Goal: Task Accomplishment & Management: Use online tool/utility

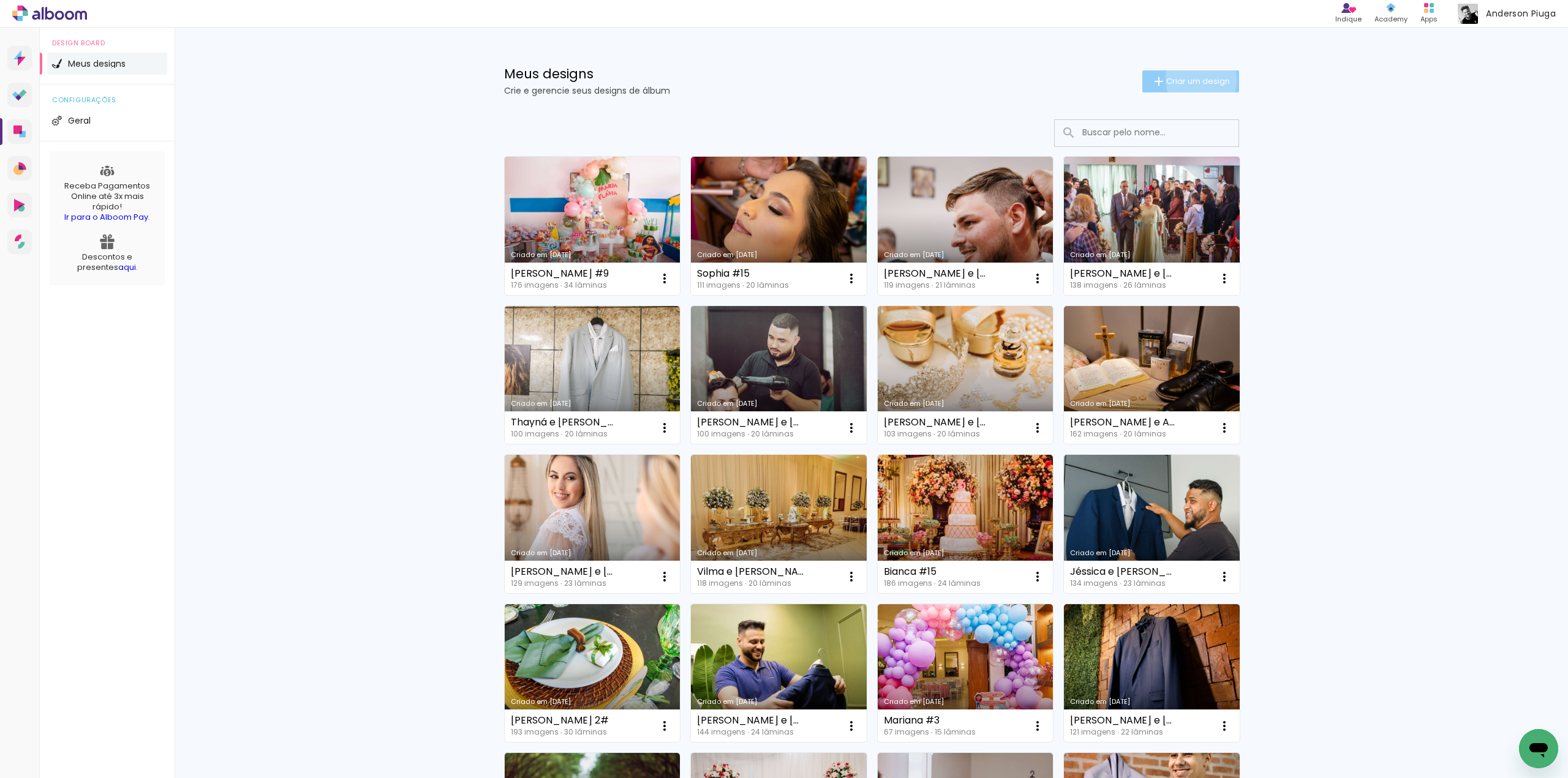
click at [1194, 79] on span "Criar um design" at bounding box center [1198, 81] width 64 height 8
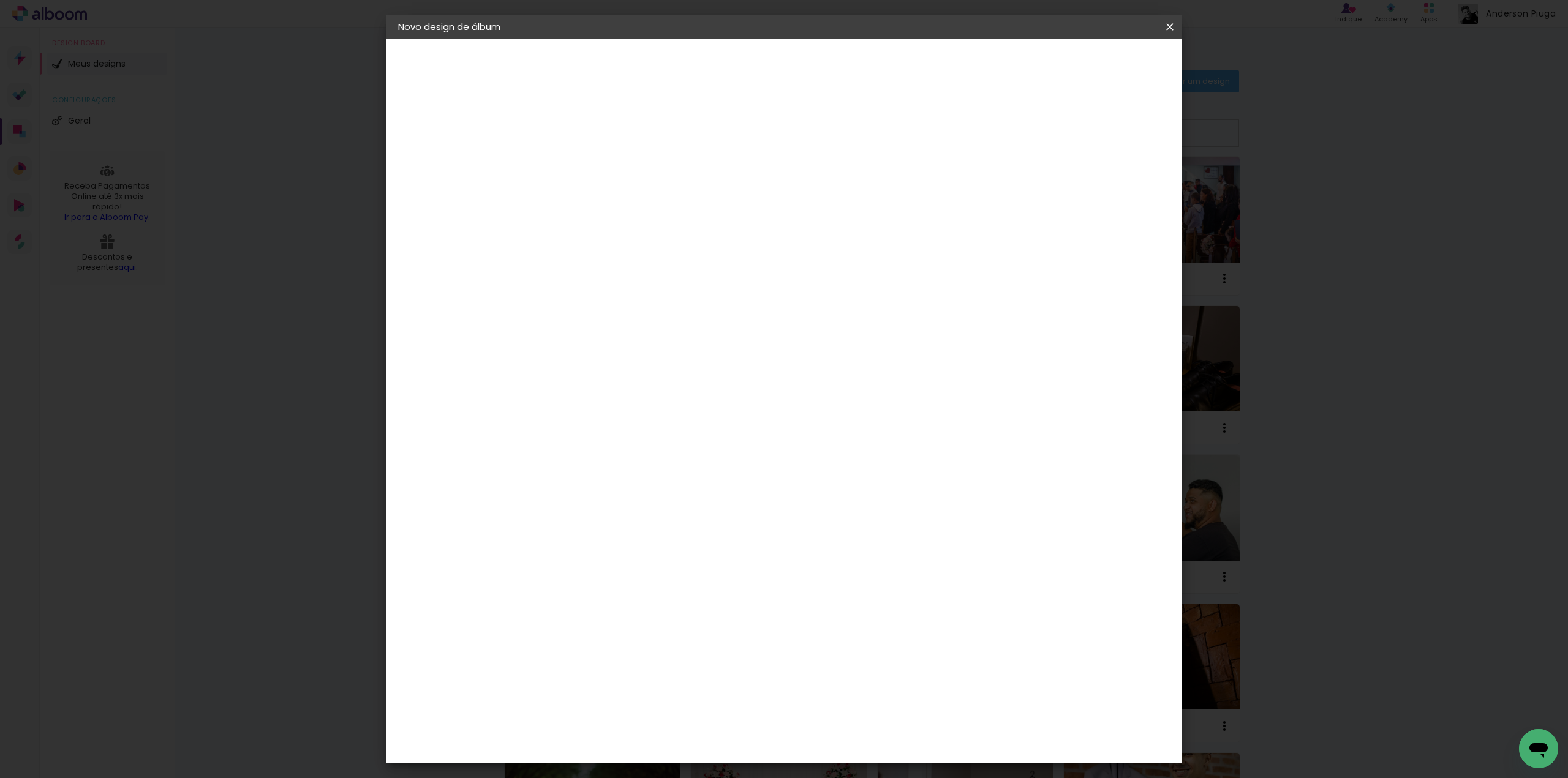
click at [599, 169] on input at bounding box center [599, 165] width 0 height 19
type input "Camila e [DEMOGRAPHIC_DATA]"
type paper-input "Camila e [DEMOGRAPHIC_DATA]"
click at [0, 0] on slot "Avançar" at bounding box center [0, 0] width 0 height 0
click at [828, 187] on paper-item "Tamanho Livre" at bounding box center [770, 186] width 118 height 27
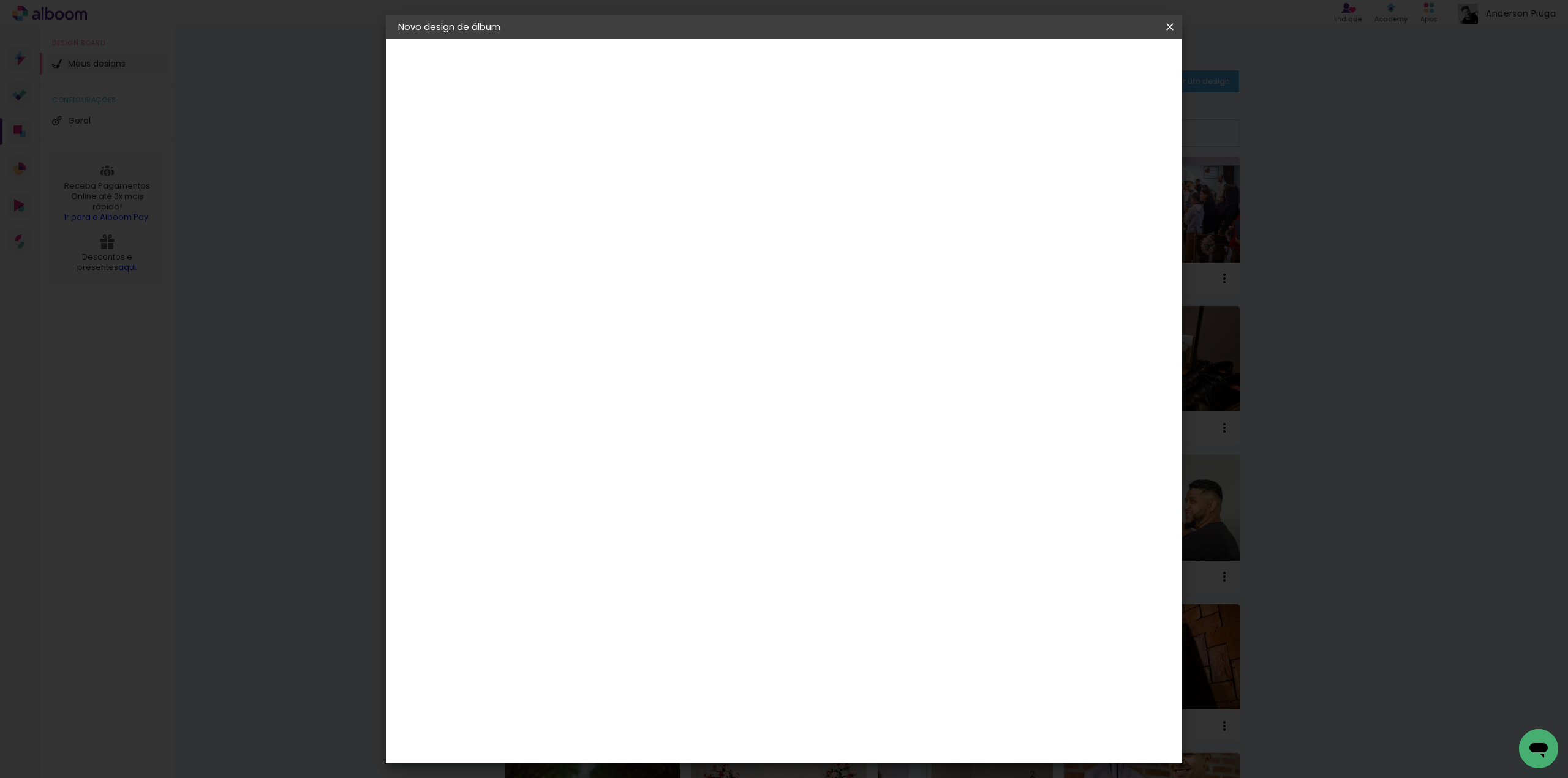
click at [0, 0] on slot "Avançar" at bounding box center [0, 0] width 0 height 0
drag, startPoint x: 574, startPoint y: 348, endPoint x: 402, endPoint y: 310, distance: 176.1
click at [431, 39] on quentale-album-spec "Iniciar design Iniciar design" at bounding box center [784, 39] width 796 height 0
type input "25,4"
type paper-input "25,4"
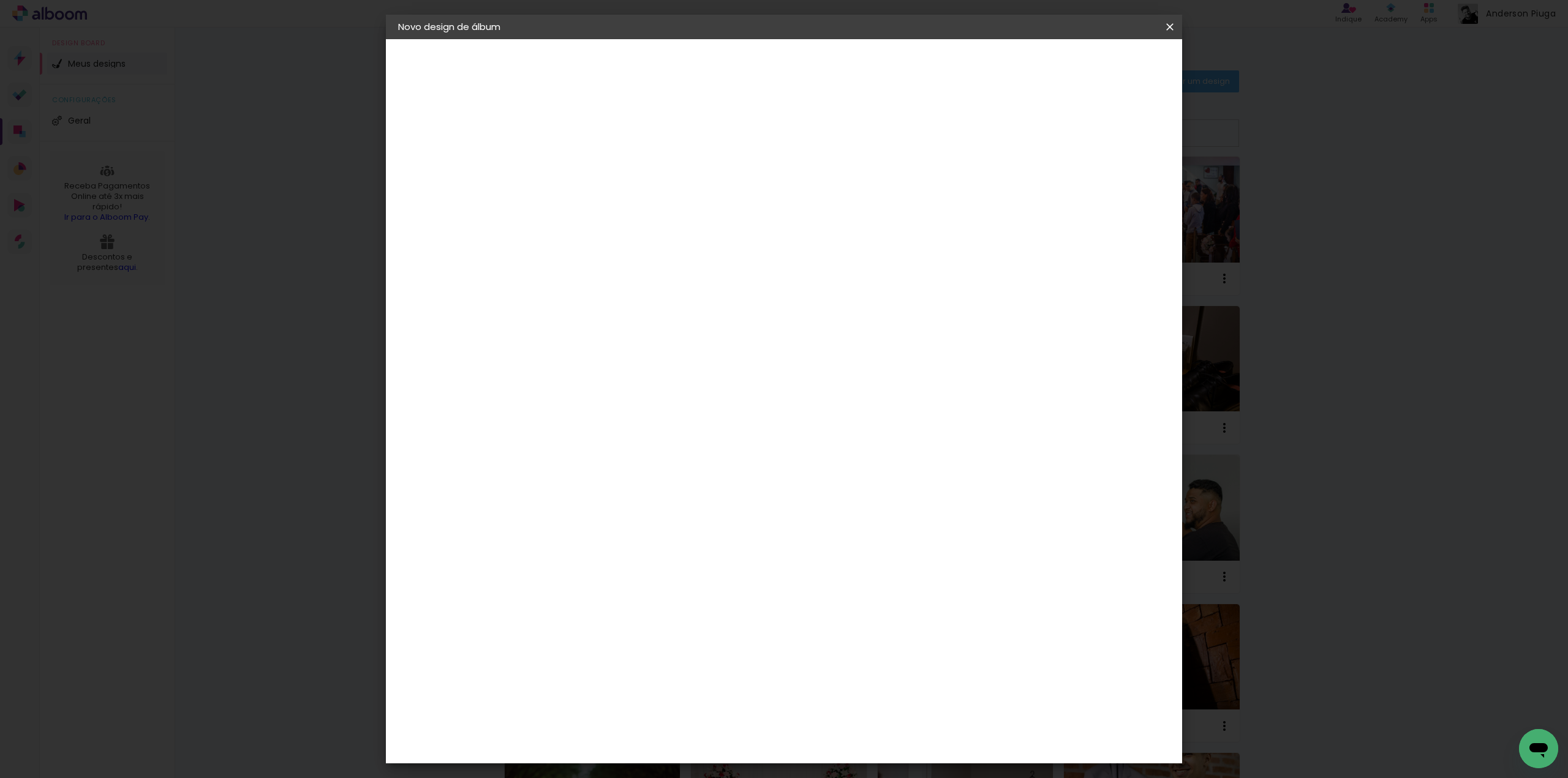
drag, startPoint x: 866, startPoint y: 472, endPoint x: 727, endPoint y: 447, distance: 141.2
click at [757, 459] on div "cm" at bounding box center [858, 474] width 480 height 43
type input "61"
type paper-input "61"
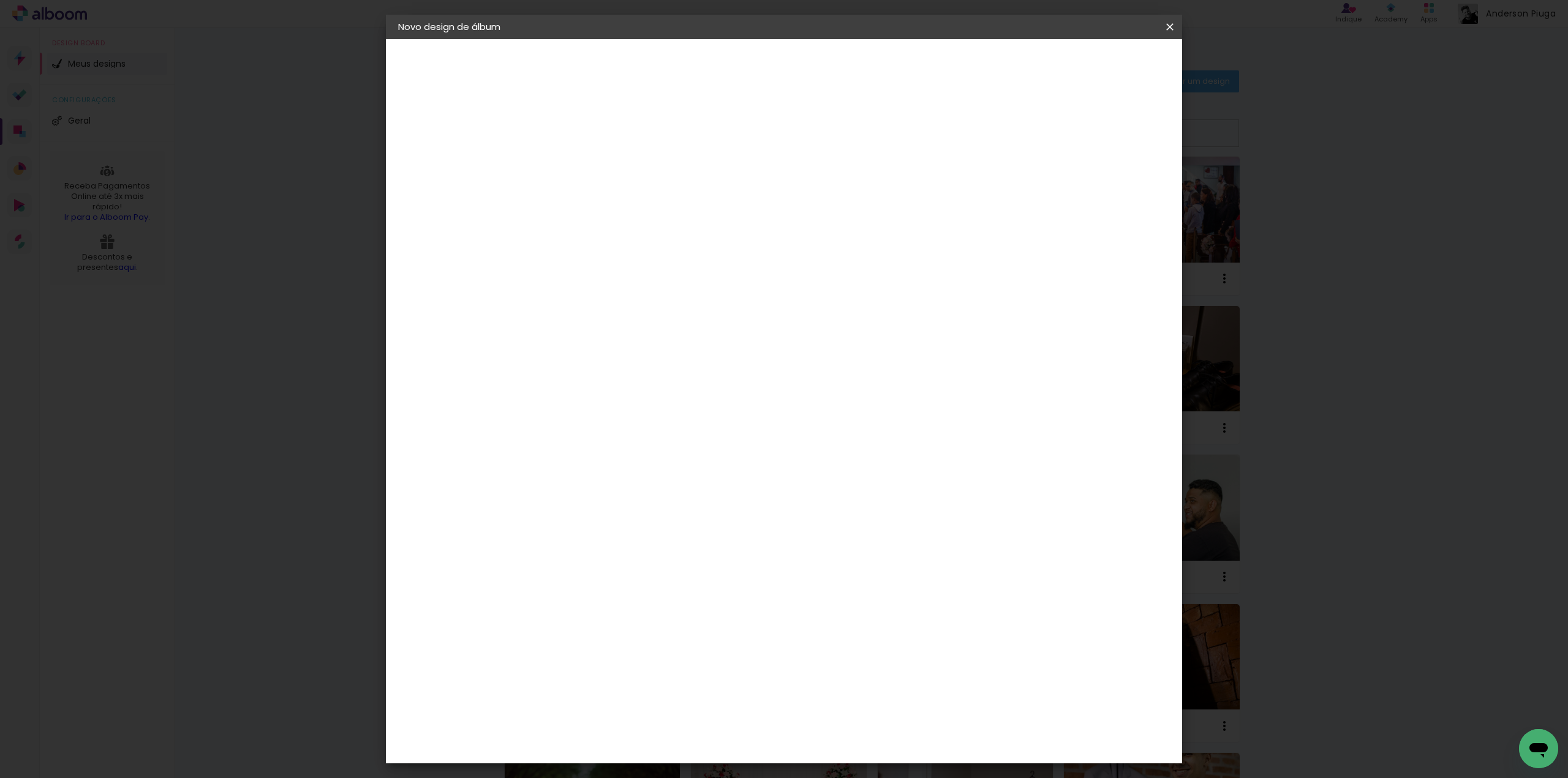
click at [1093, 67] on span "Iniciar design" at bounding box center [1065, 64] width 56 height 9
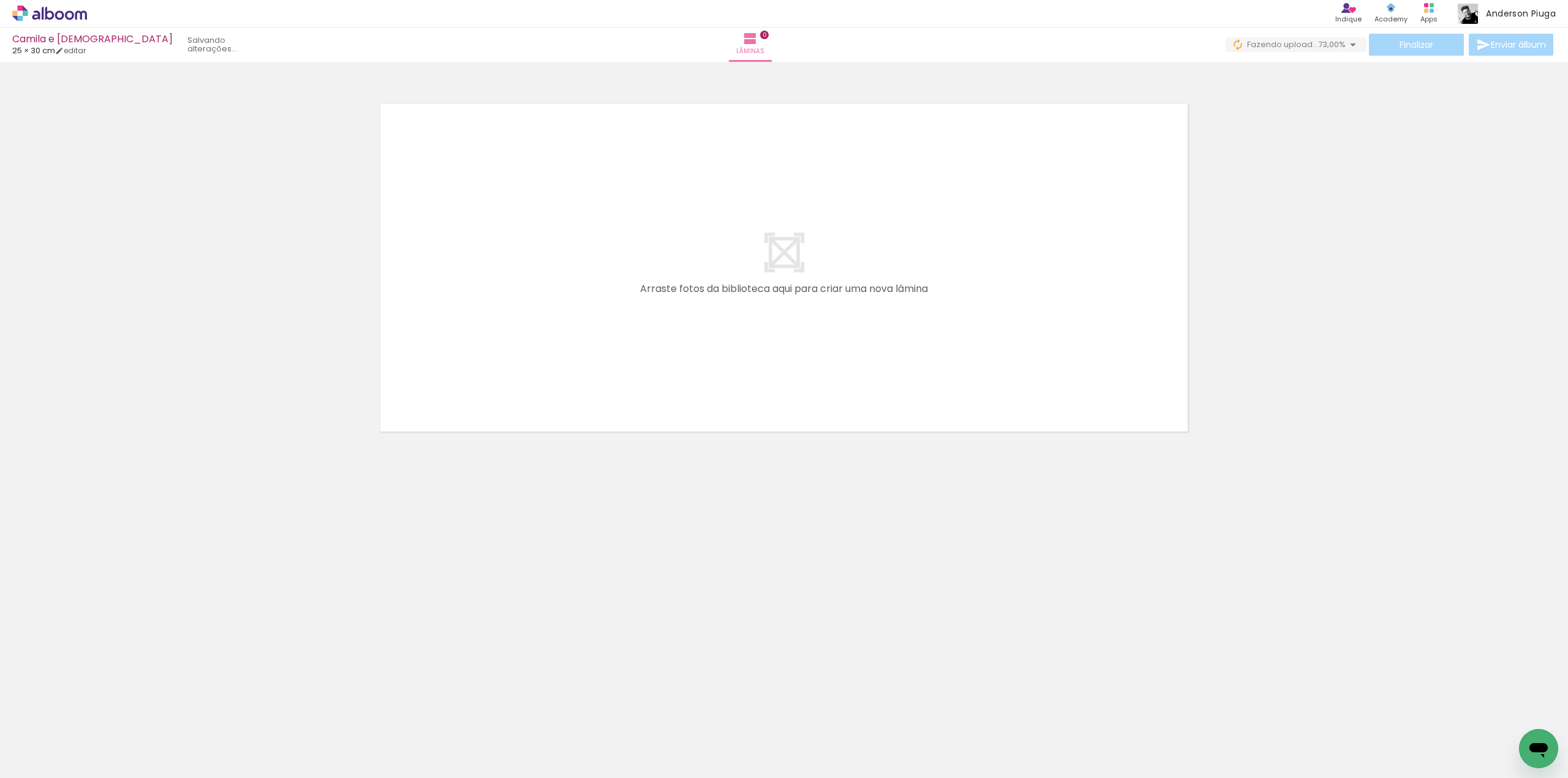
click at [1346, 44] on iron-icon at bounding box center [1353, 45] width 14 height 14
click at [1307, 262] on div at bounding box center [784, 252] width 1568 height 372
